Goal: Task Accomplishment & Management: Use online tool/utility

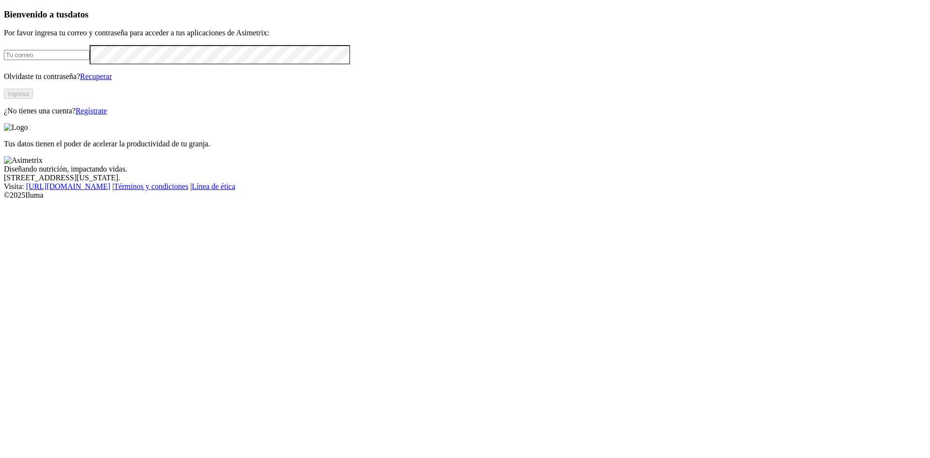
type input "[EMAIL_ADDRESS][DOMAIN_NAME]"
click at [33, 99] on button "Ingresa" at bounding box center [18, 94] width 29 height 10
